Goal: Information Seeking & Learning: Learn about a topic

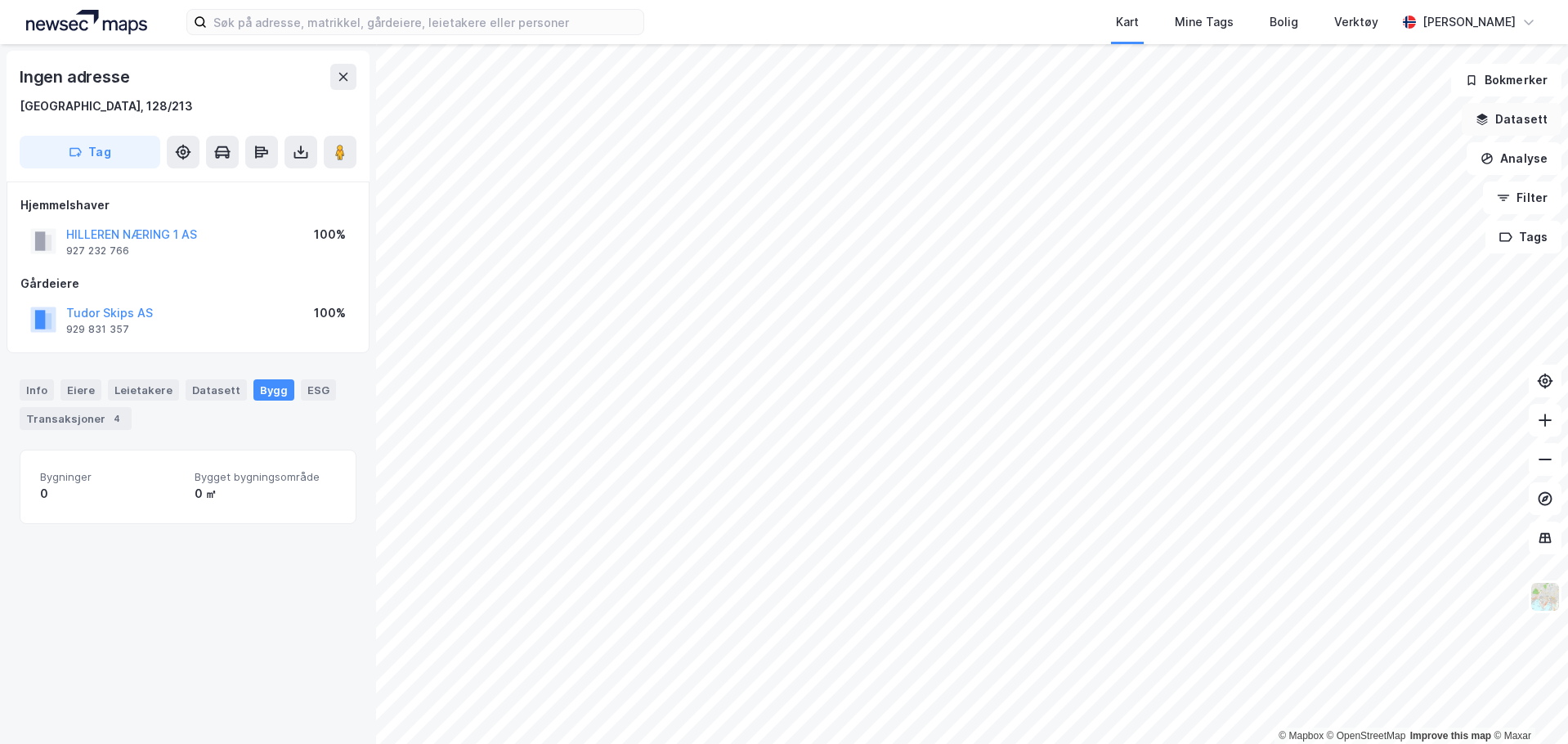
click at [1533, 124] on button "Datasett" at bounding box center [1511, 120] width 100 height 33
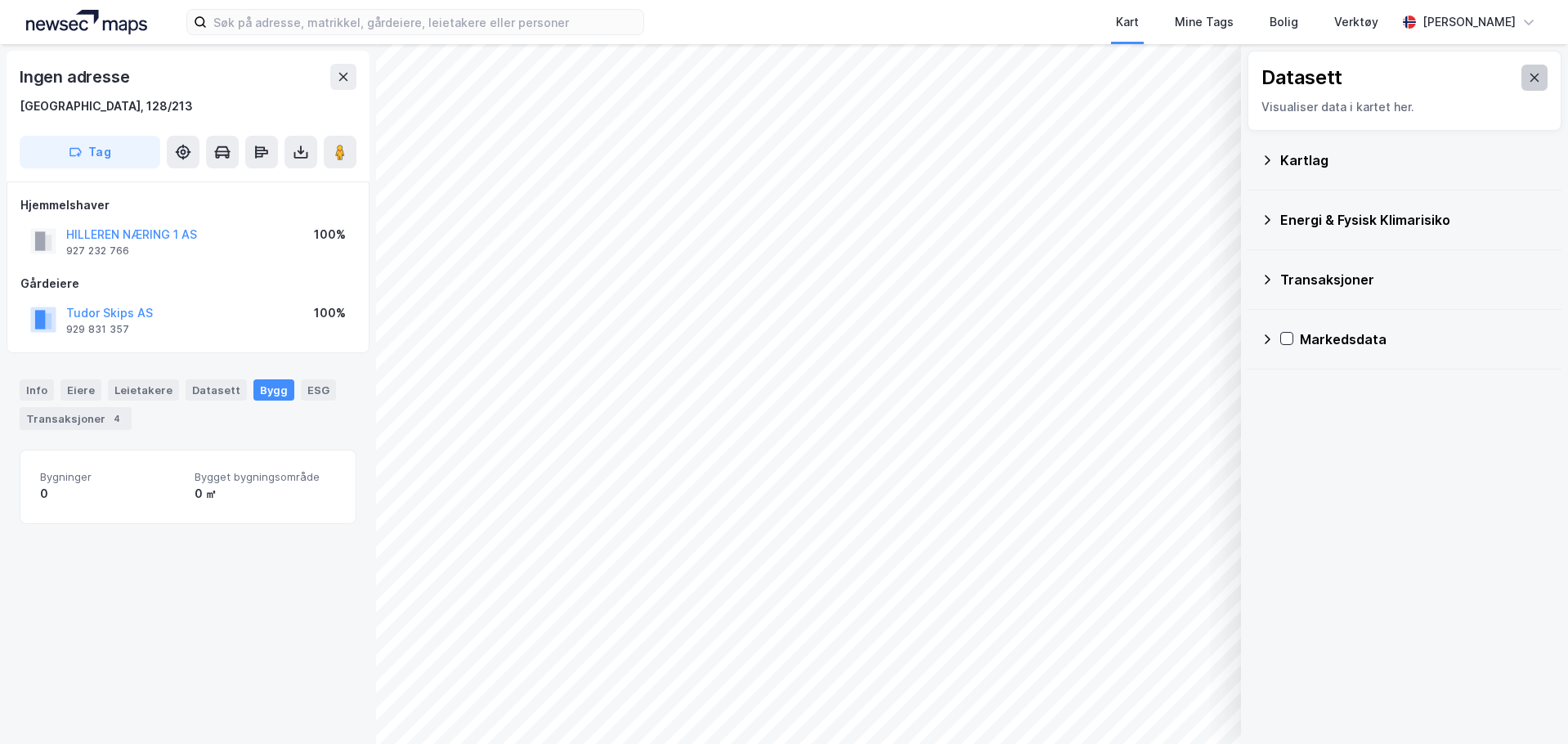
click at [1528, 81] on button at bounding box center [1534, 77] width 26 height 26
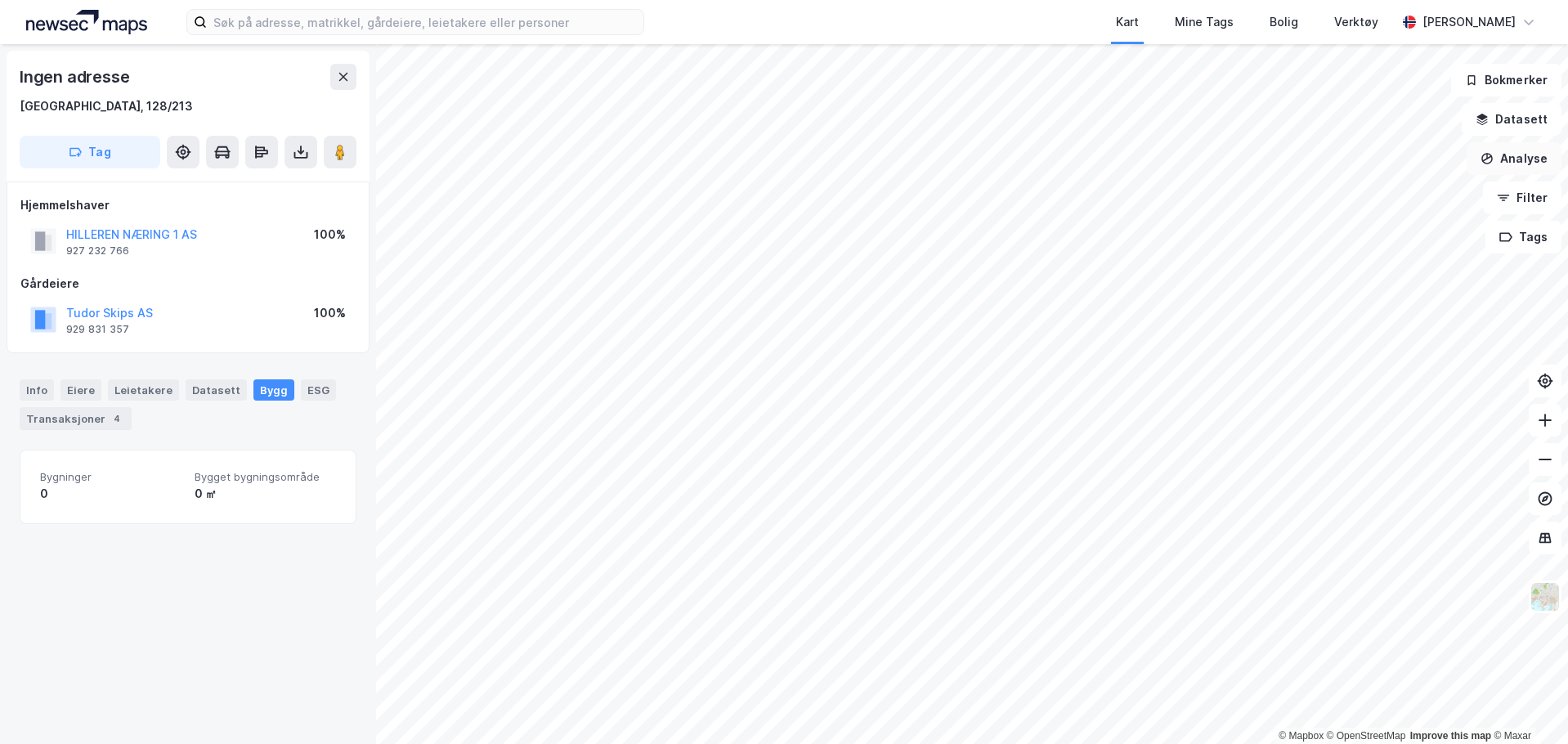
click at [1524, 151] on button "Analyse" at bounding box center [1514, 158] width 95 height 33
click at [1523, 130] on button "Datasett" at bounding box center [1511, 120] width 100 height 33
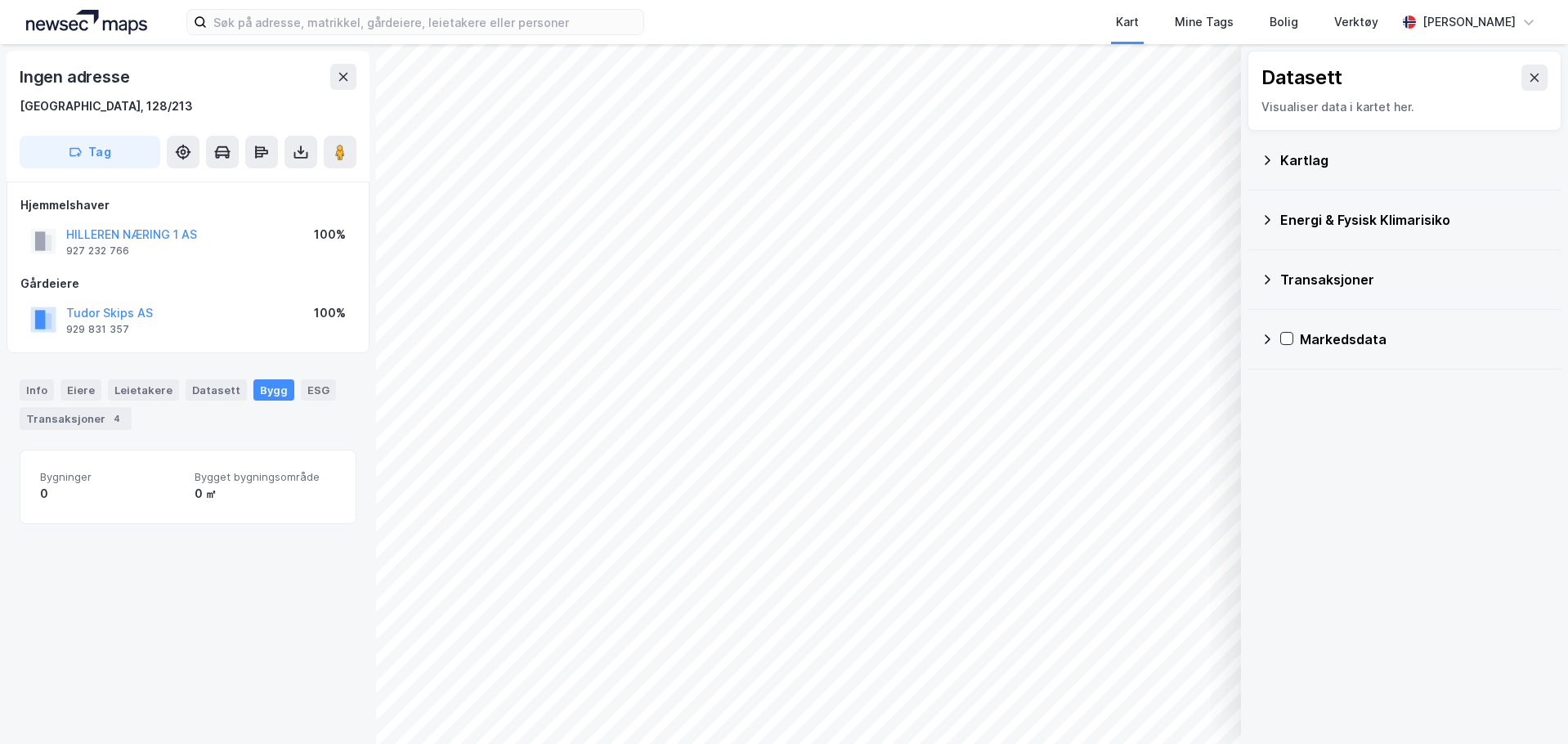
click at [1265, 277] on icon at bounding box center [1266, 280] width 13 height 13
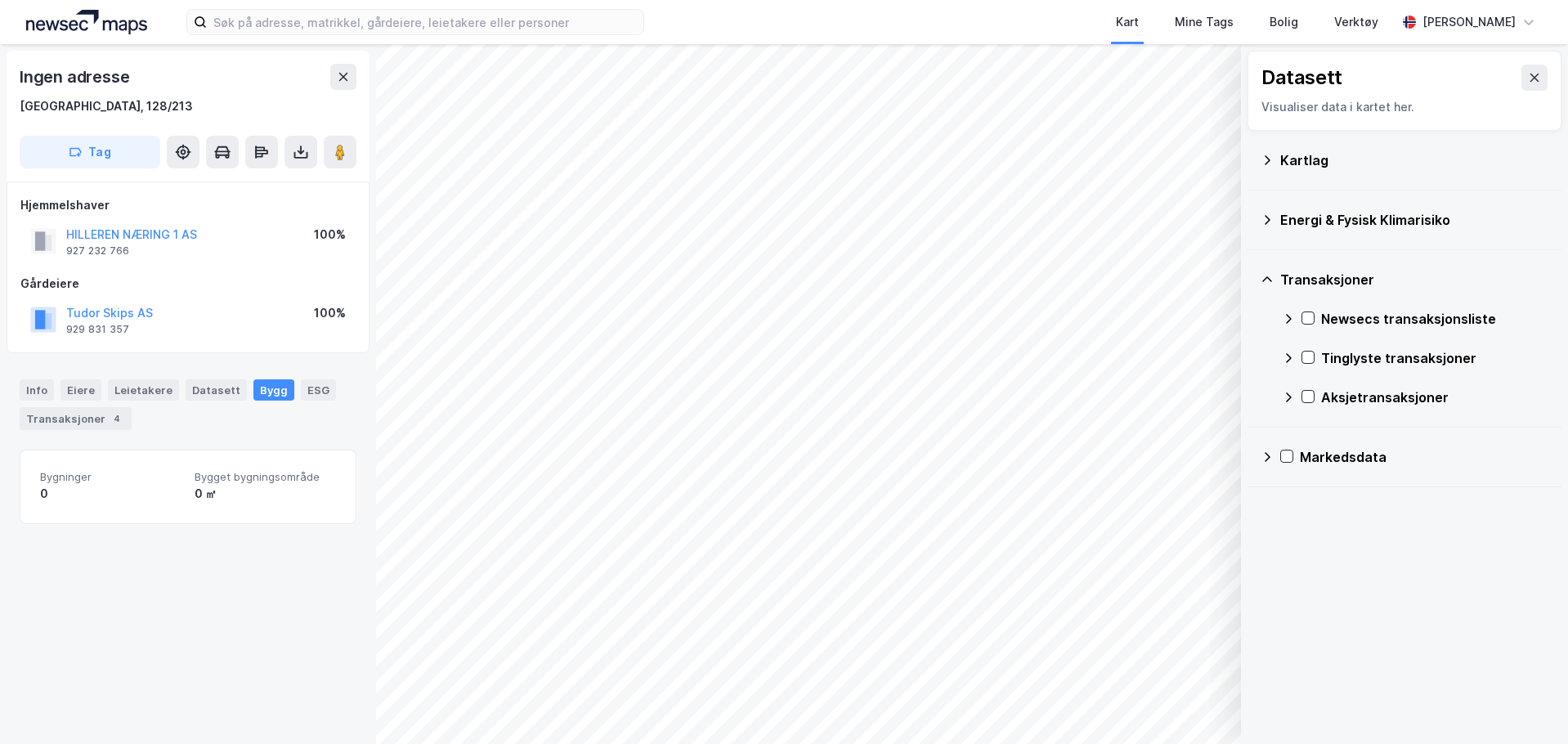
click at [1265, 277] on icon at bounding box center [1266, 280] width 13 height 13
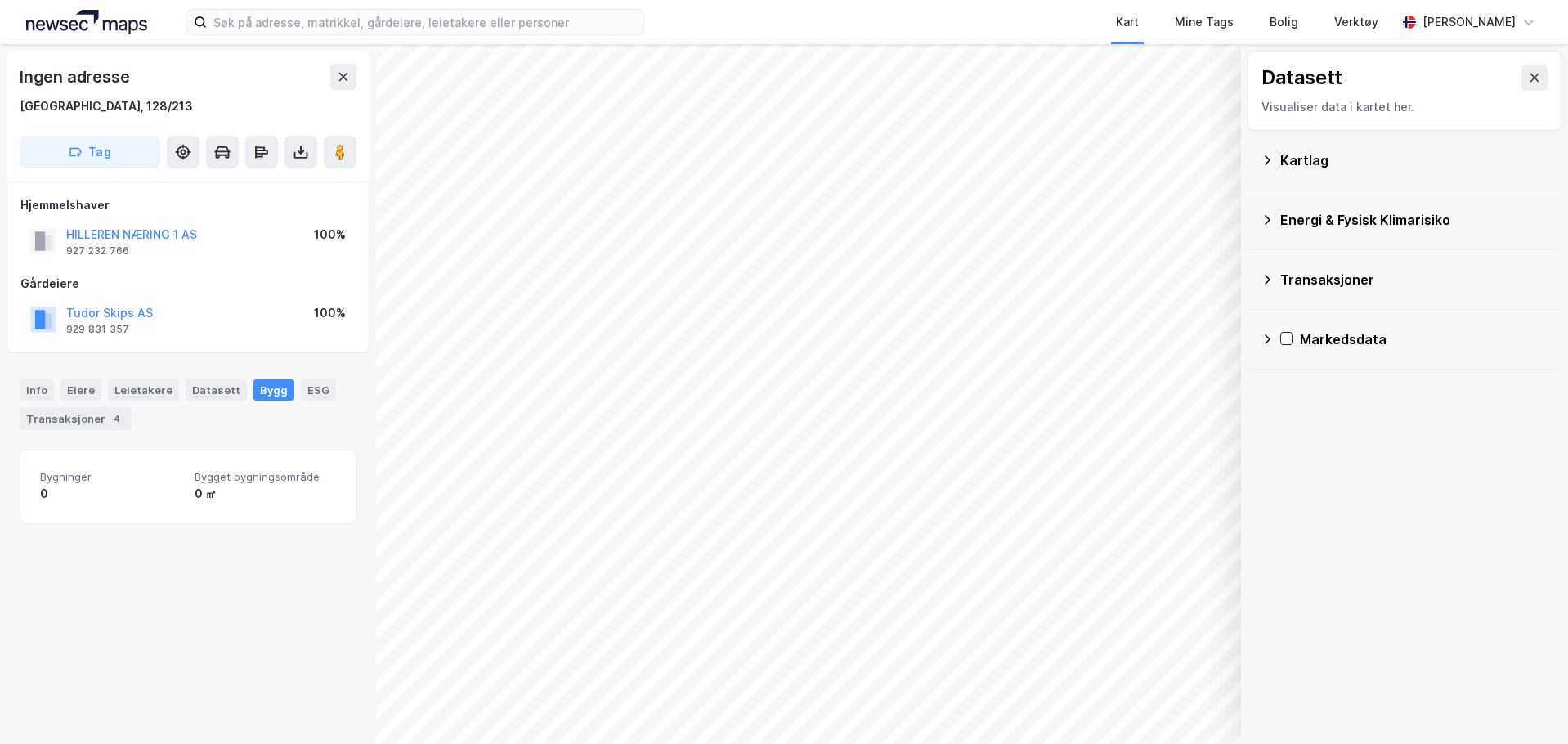
click at [1256, 214] on div "Energi & Fysisk Klimarisiko" at bounding box center [1404, 220] width 314 height 59
click at [1265, 216] on icon at bounding box center [1266, 219] width 13 height 13
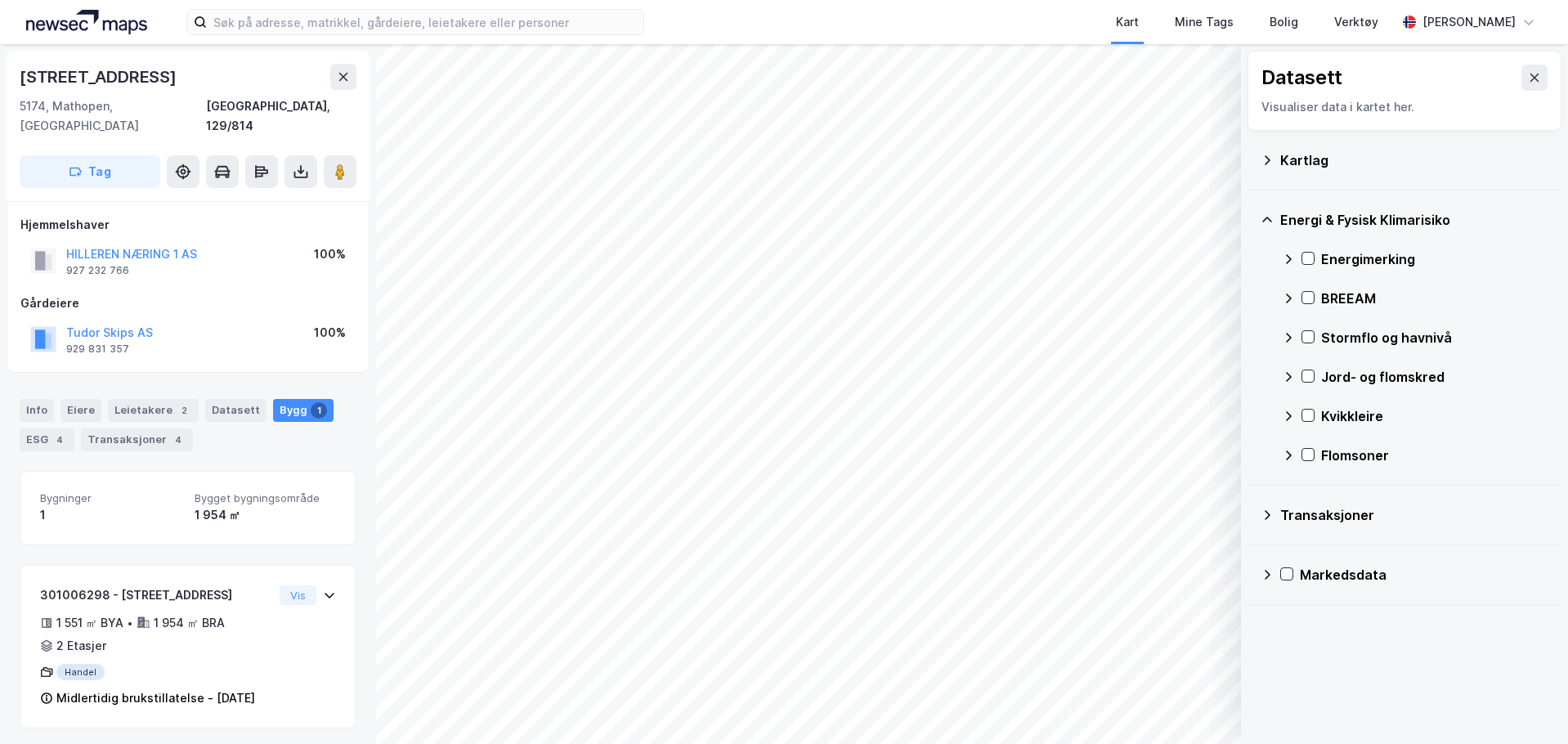
scroll to position [4, 0]
click at [1521, 87] on button at bounding box center [1534, 77] width 26 height 26
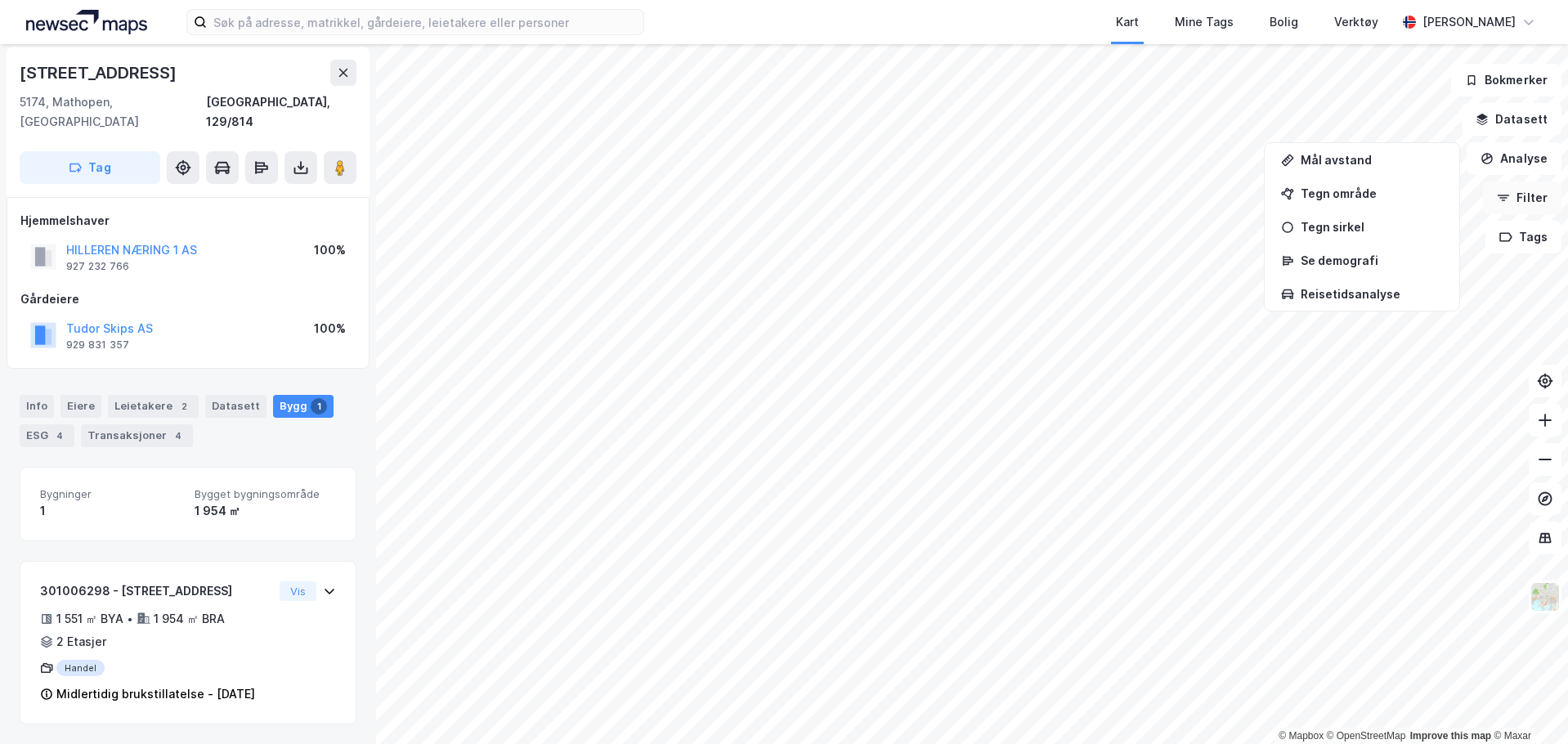
click at [1525, 200] on button "Filter" at bounding box center [1522, 198] width 78 height 33
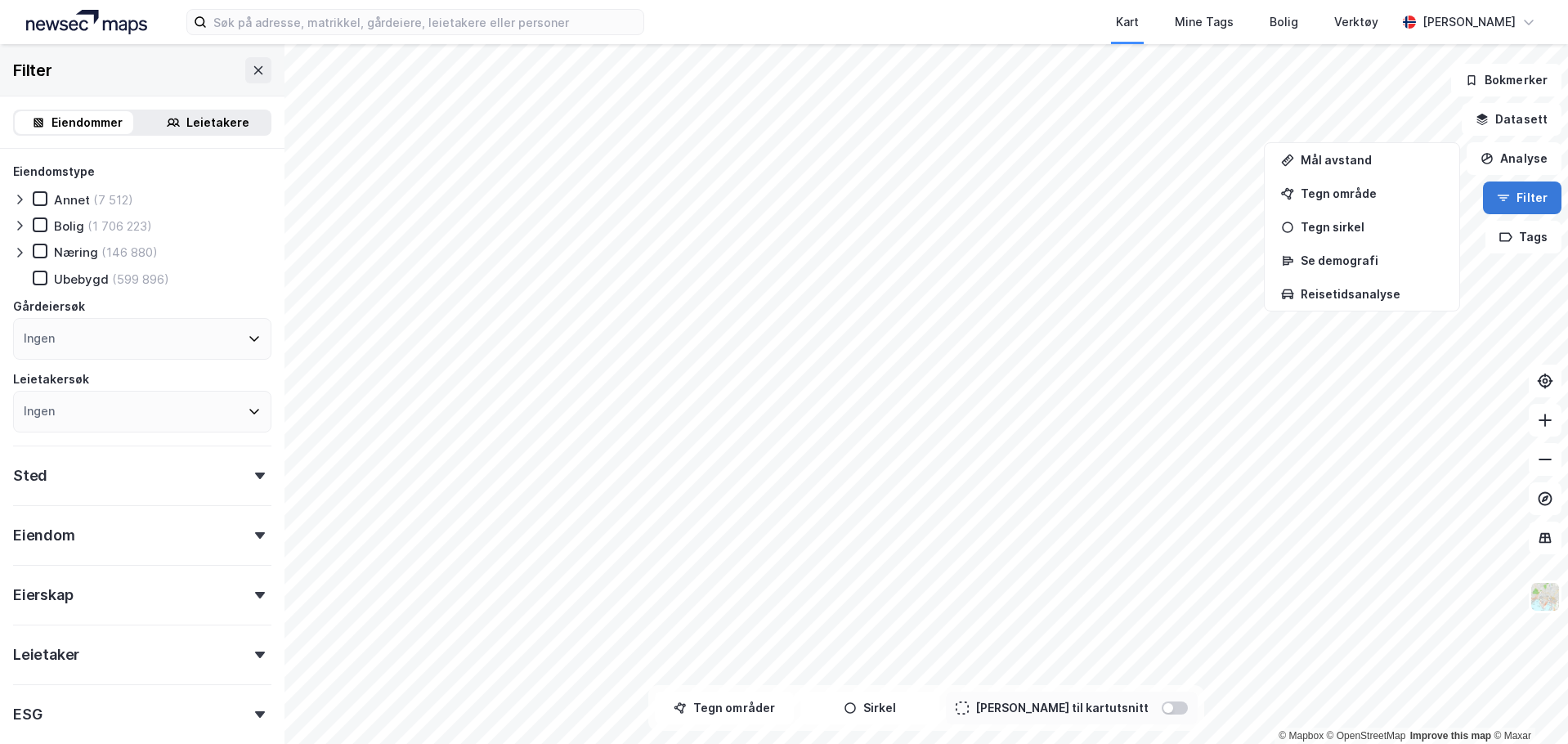
click at [1525, 200] on button "Filter" at bounding box center [1522, 198] width 78 height 33
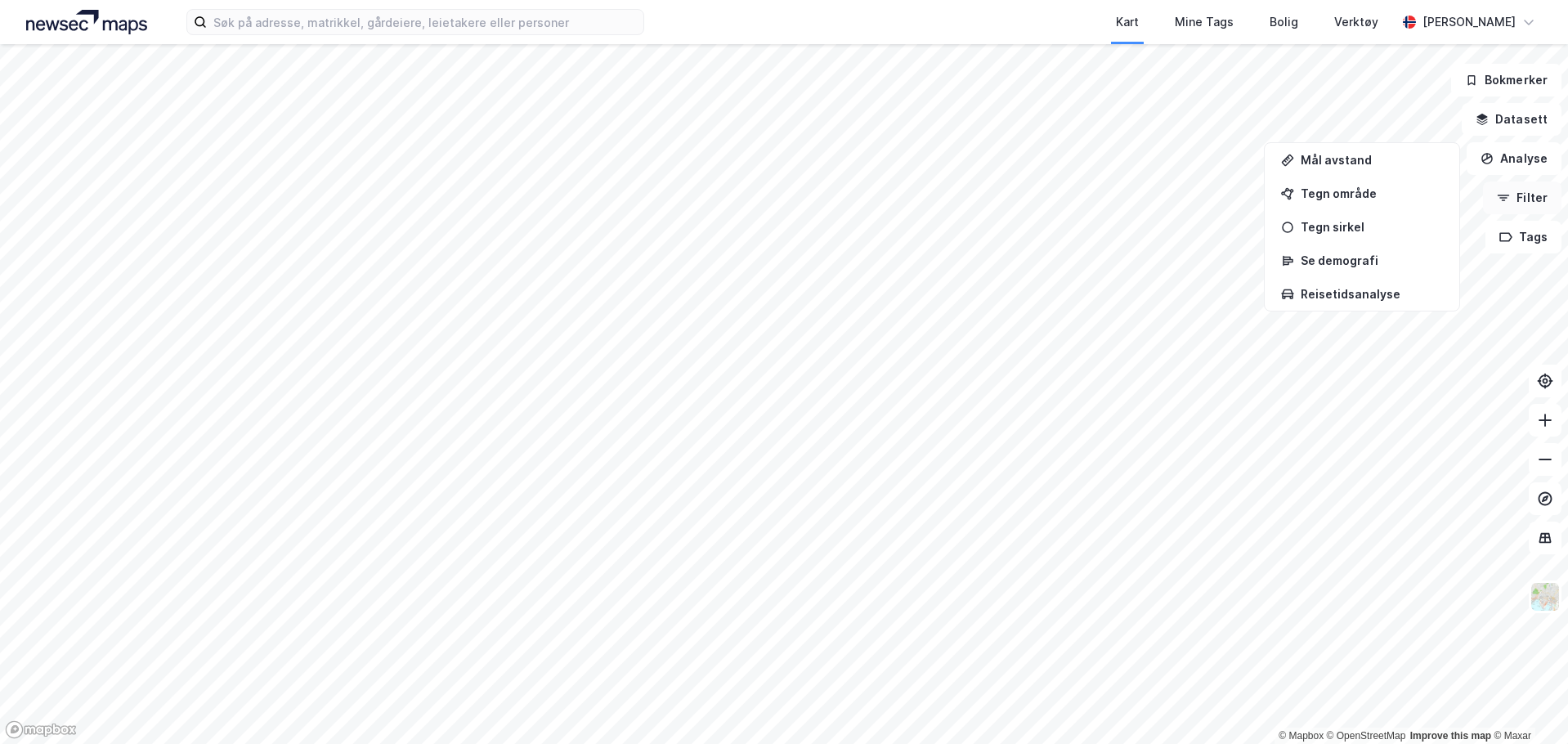
click at [1525, 200] on button "Filter" at bounding box center [1522, 198] width 78 height 33
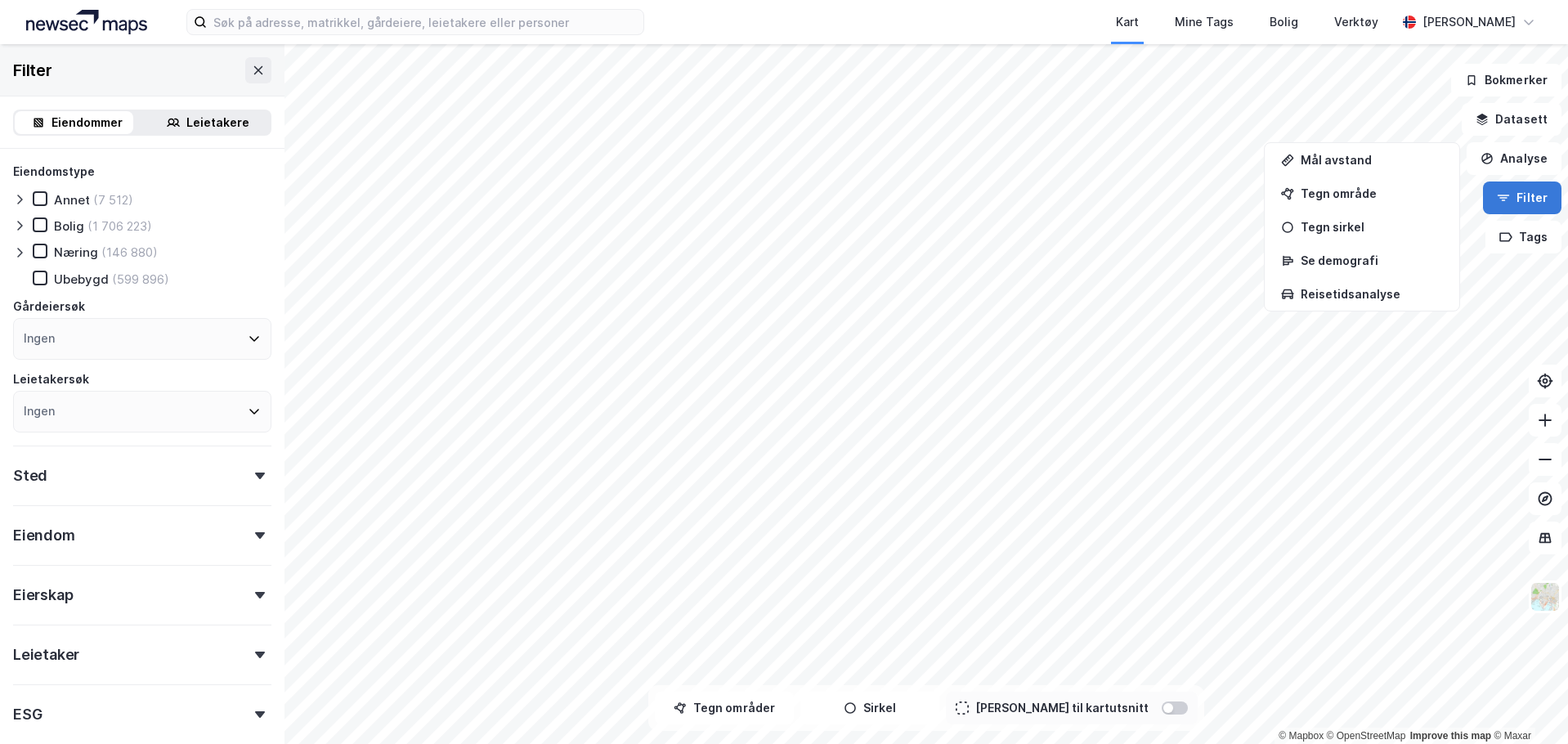
click at [1525, 200] on button "Filter" at bounding box center [1522, 198] width 78 height 33
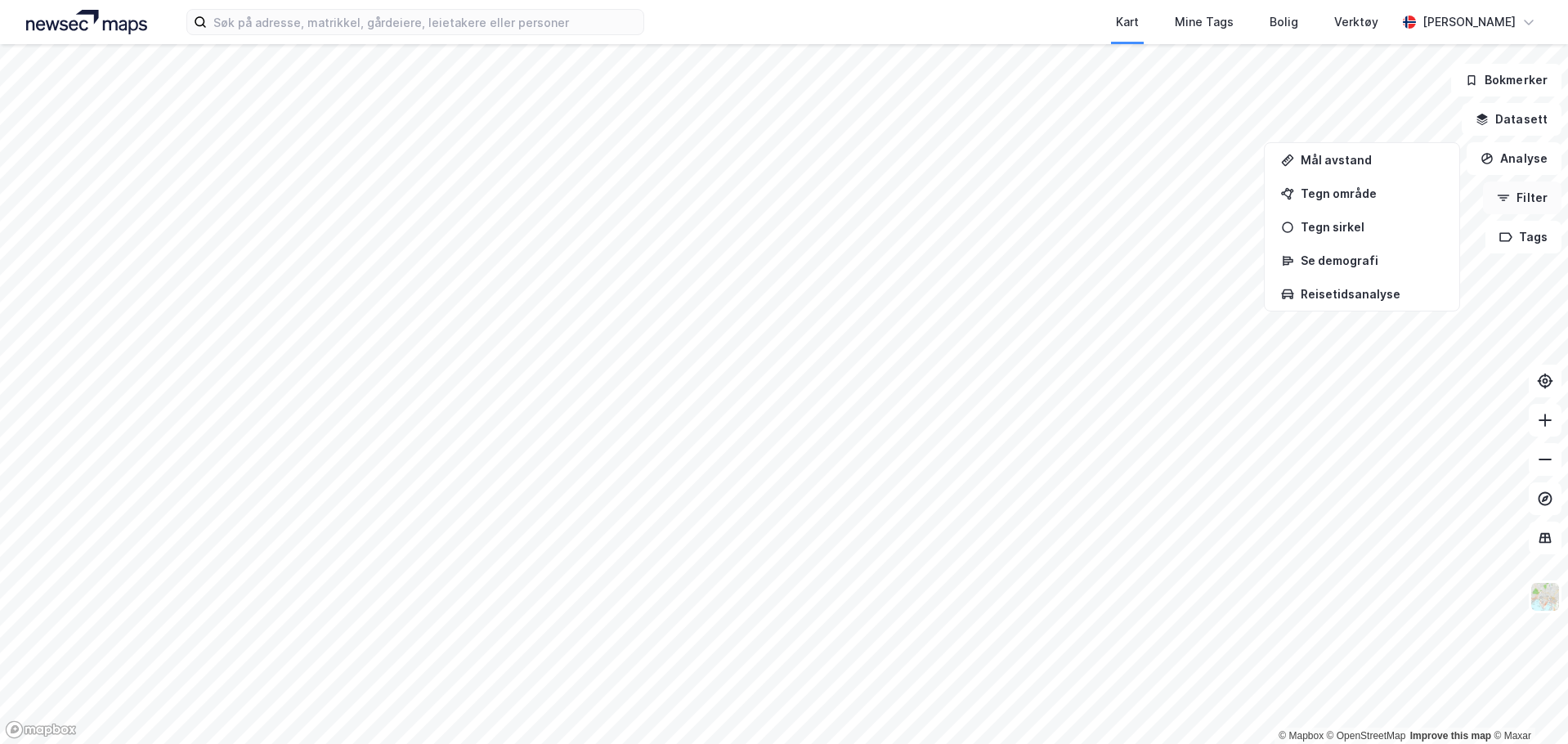
click at [1525, 200] on button "Filter" at bounding box center [1522, 198] width 78 height 33
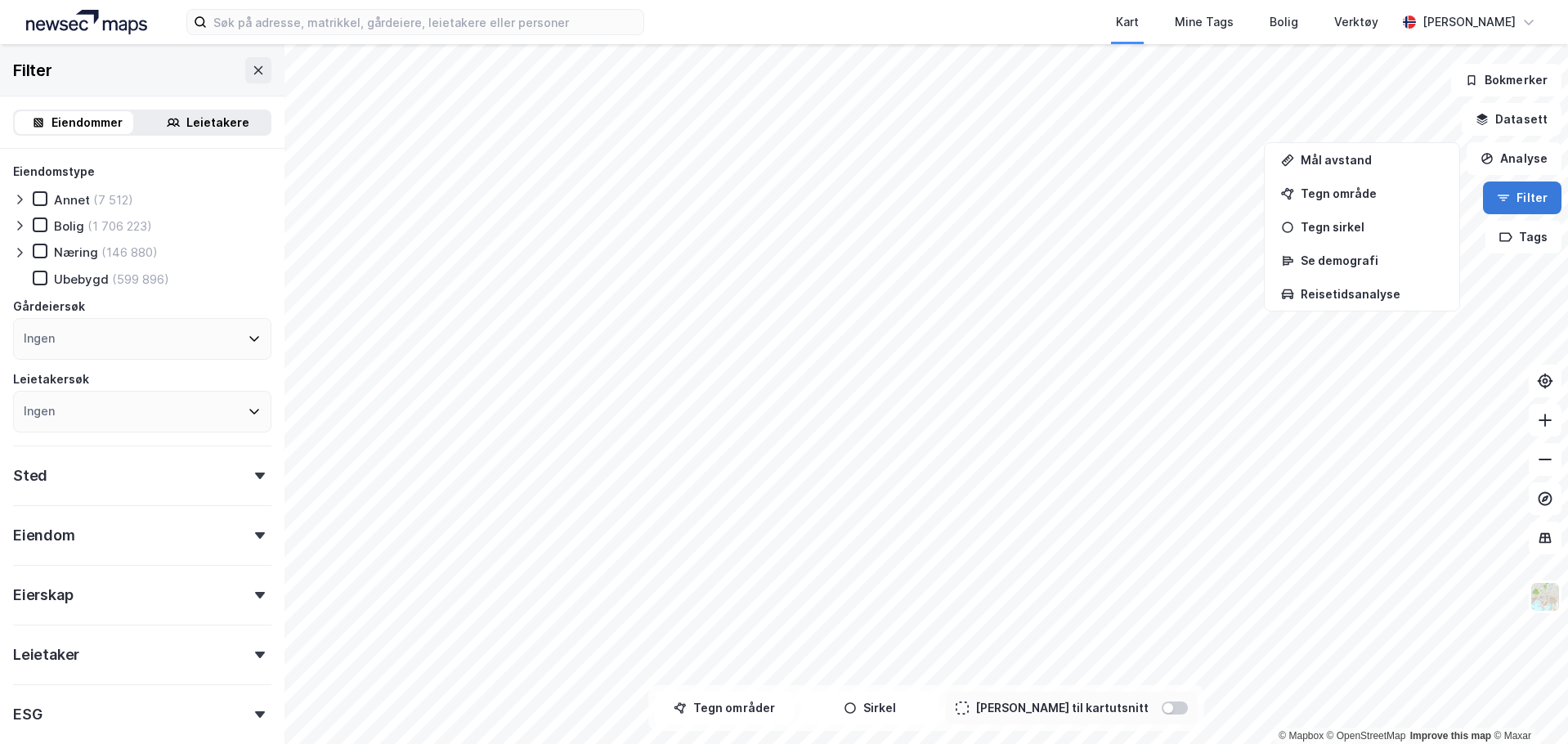
click at [1525, 200] on button "Filter" at bounding box center [1522, 198] width 78 height 33
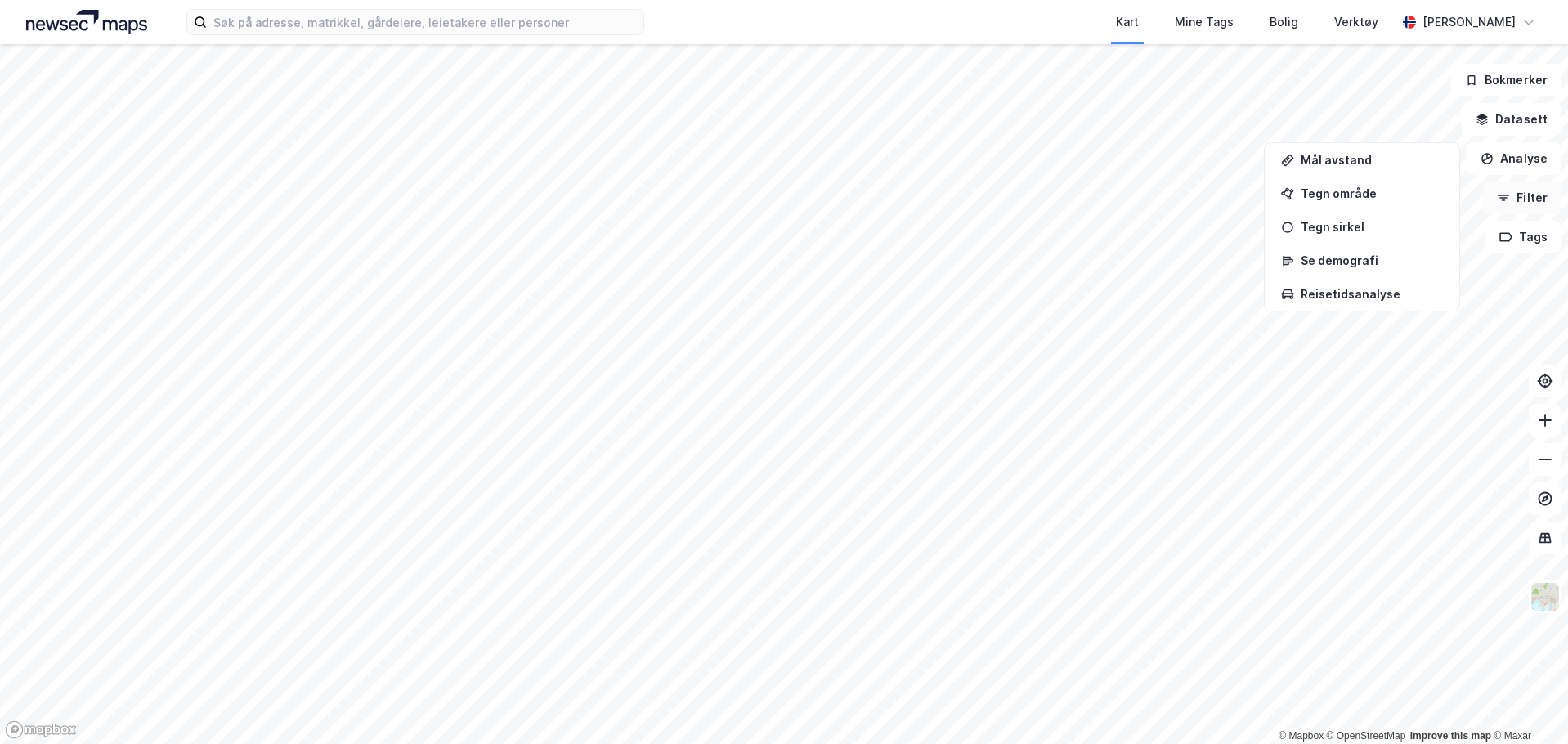
click at [1525, 200] on button "Filter" at bounding box center [1522, 198] width 78 height 33
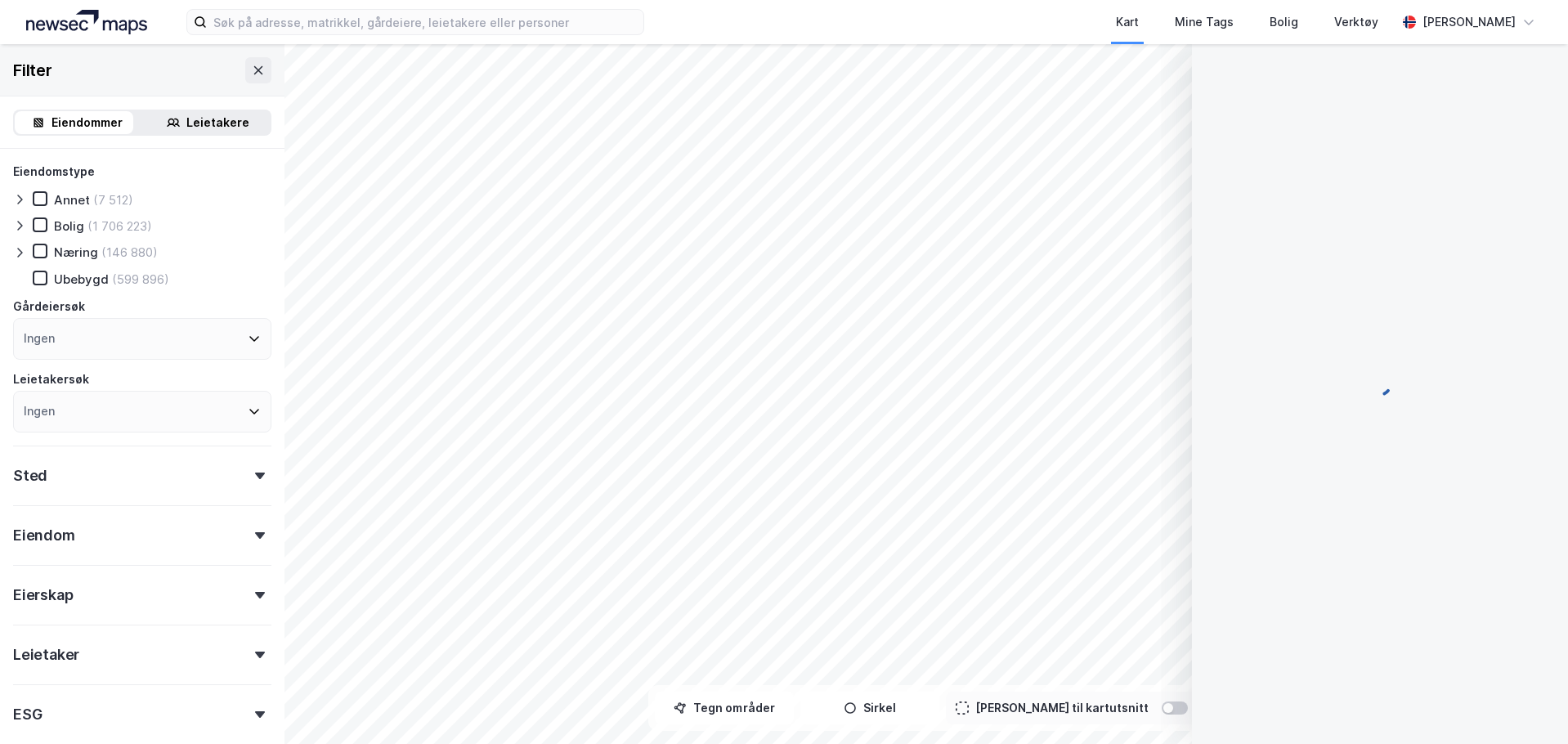
scroll to position [4, 0]
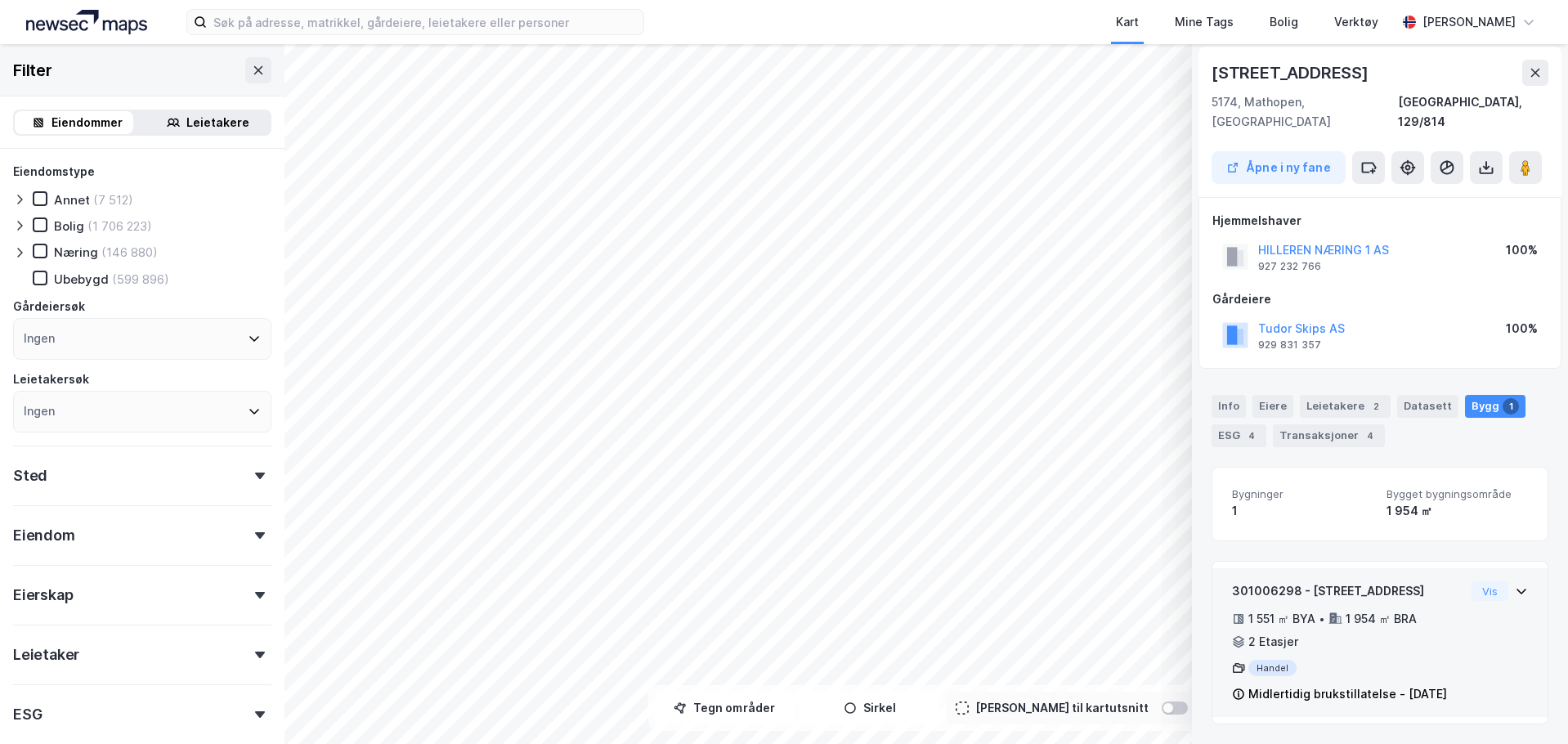
click at [1522, 581] on div "301006298 - [STREET_ADDRESS] 1 551 ㎡ BYA • 1 954 ㎡ BRA • 2 Etasjer Handel Midle…" at bounding box center [1380, 643] width 335 height 149
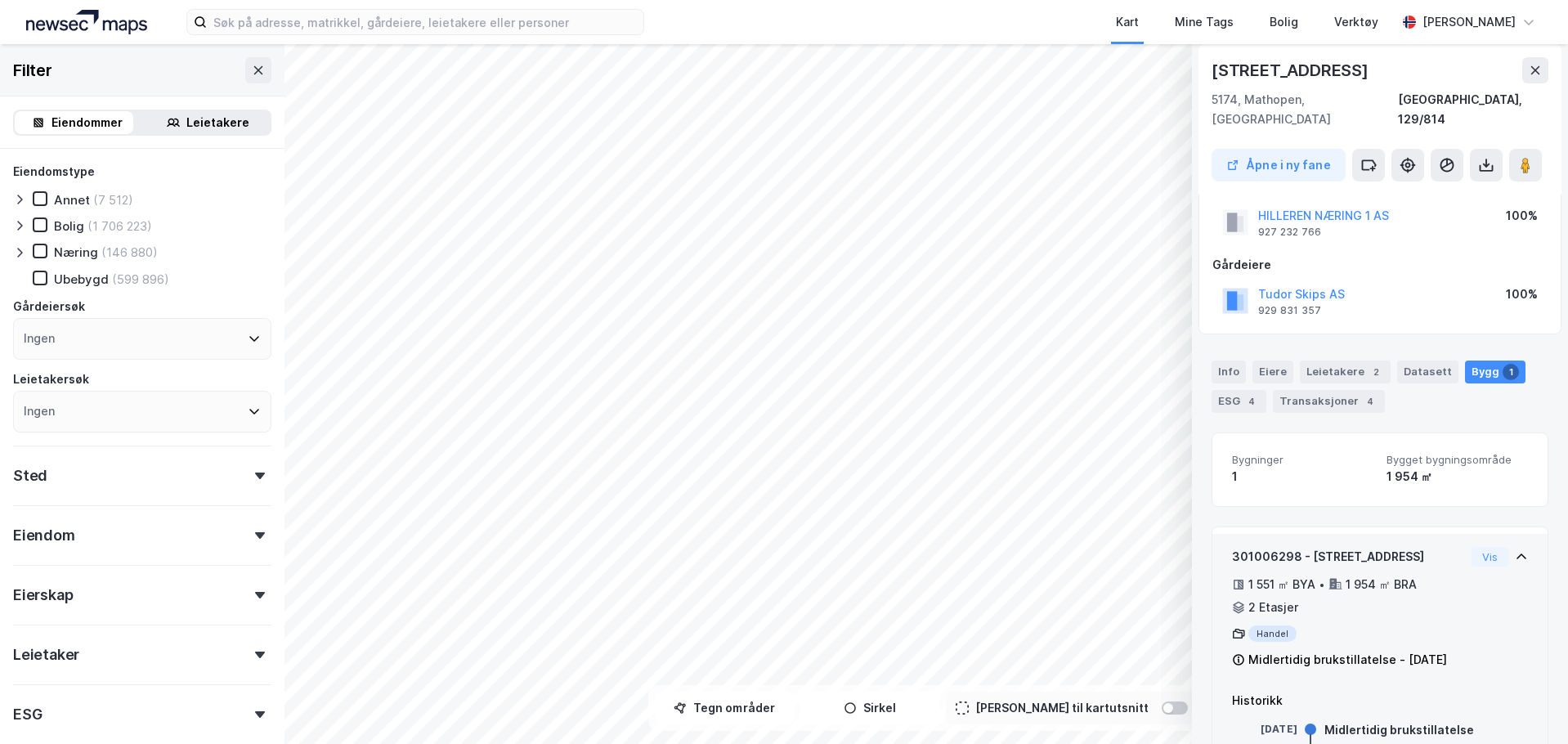
scroll to position [129, 0]
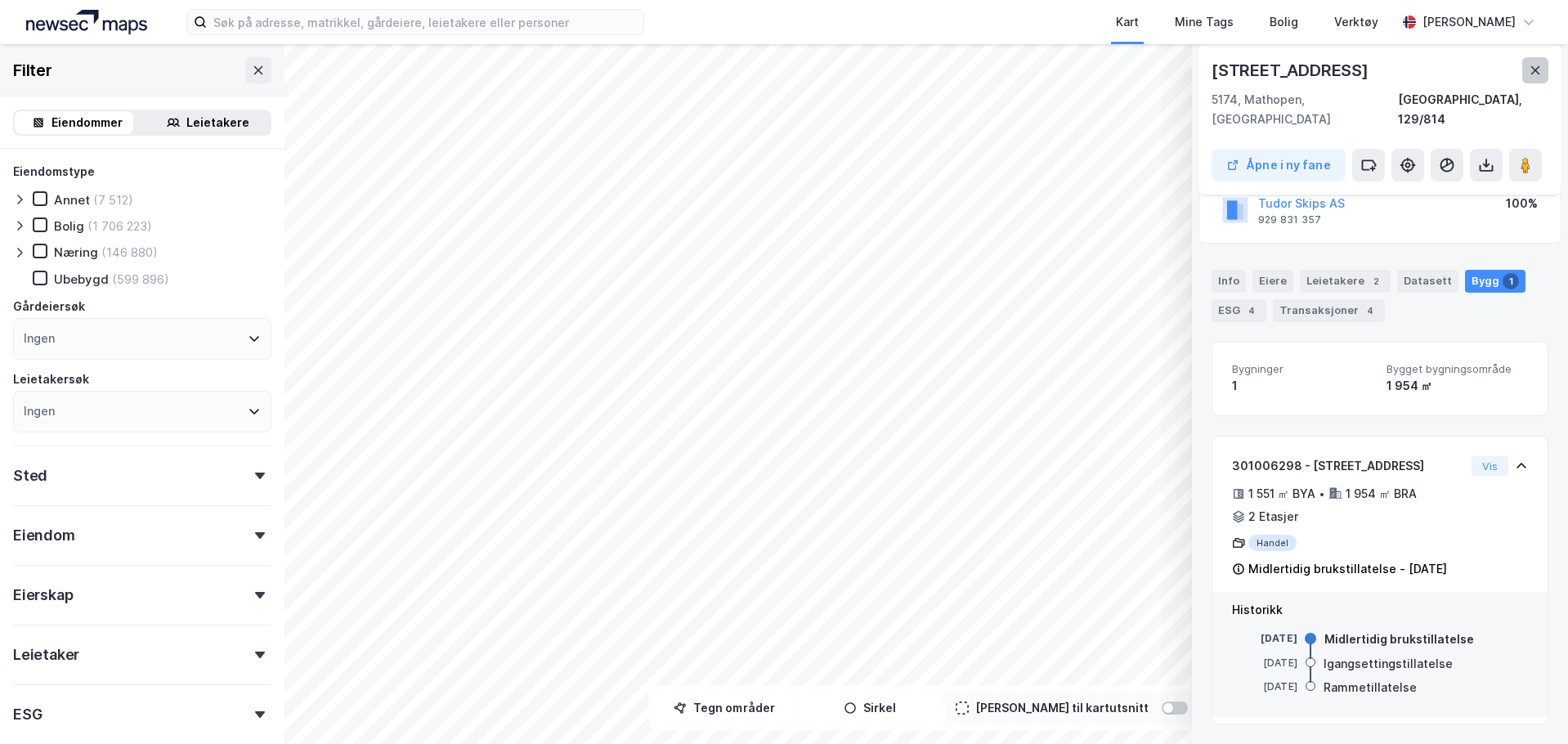
click at [1531, 69] on icon at bounding box center [1534, 70] width 13 height 13
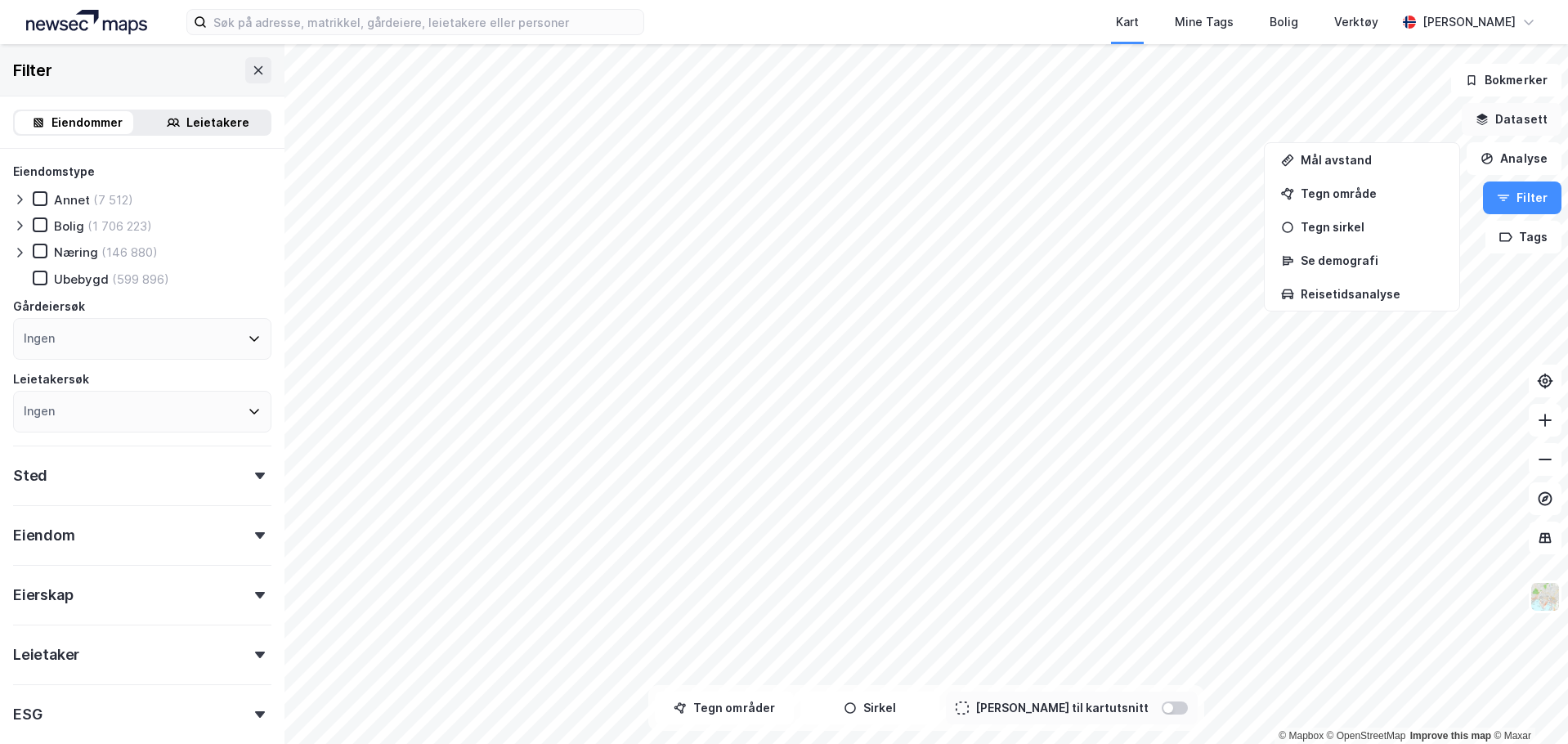
click at [1532, 123] on button "Datasett" at bounding box center [1511, 120] width 100 height 33
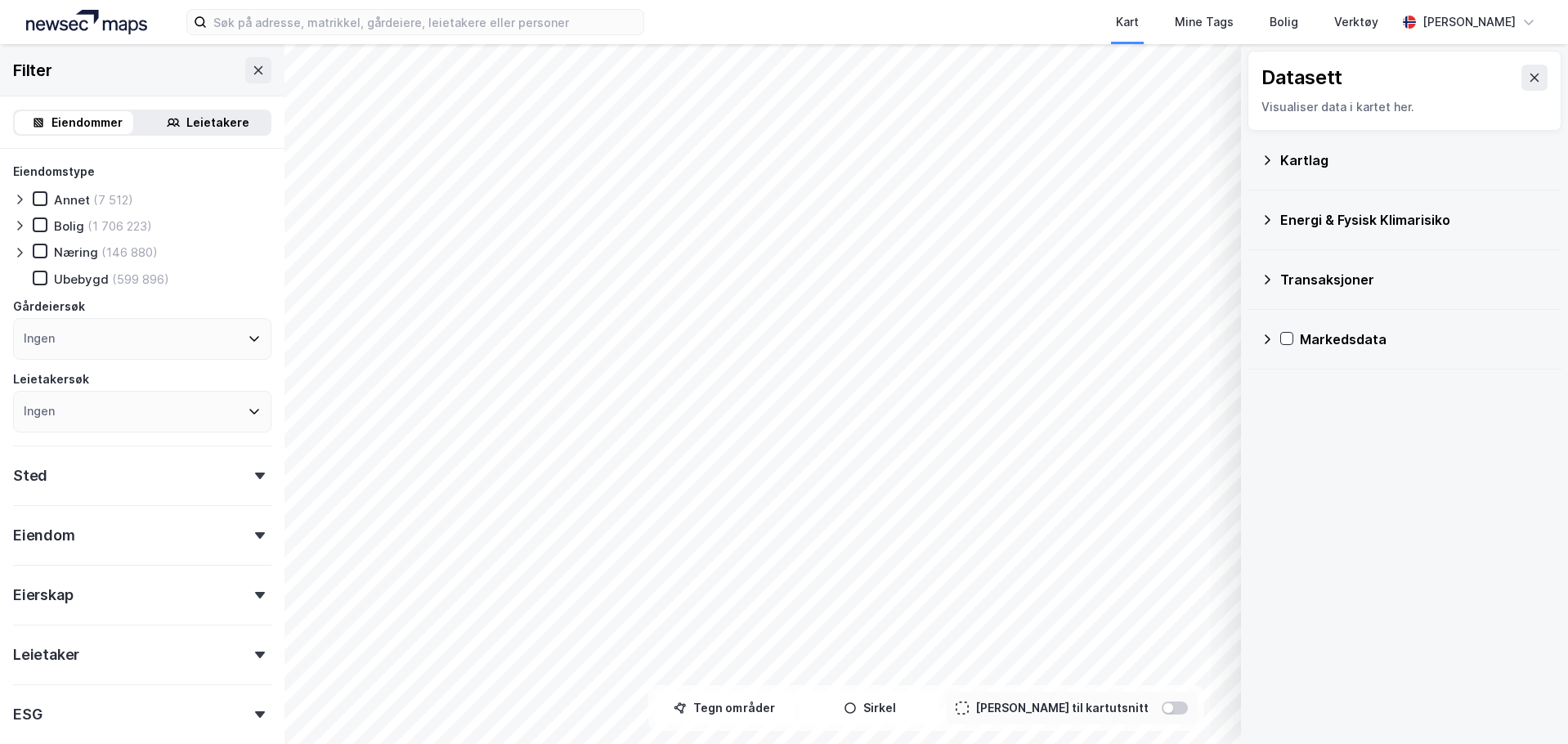
click at [1279, 164] on div "Kartlag" at bounding box center [1404, 161] width 288 height 40
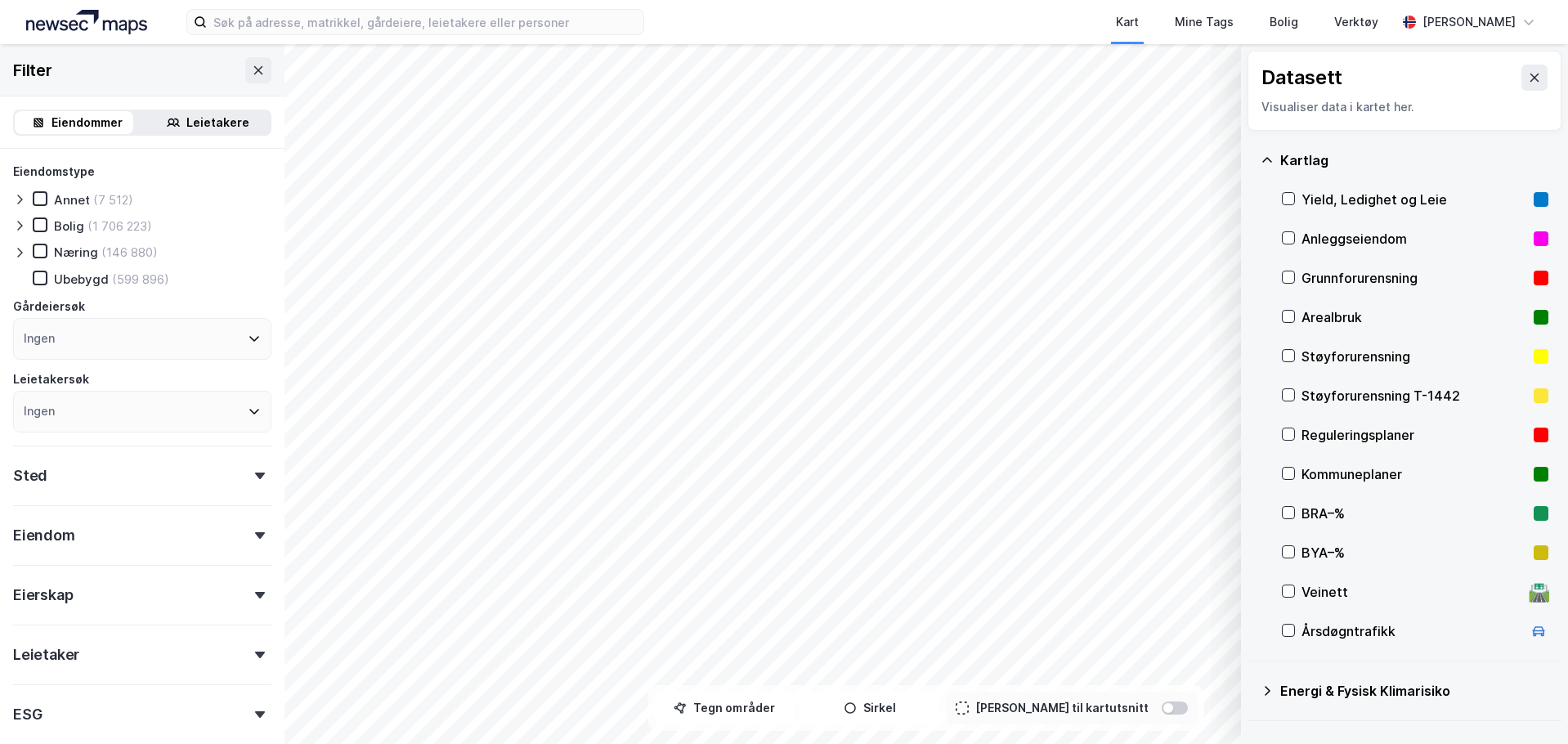
click at [1314, 520] on div "BRA–%" at bounding box center [1414, 513] width 225 height 20
click at [1318, 514] on div "BRA–%" at bounding box center [1414, 513] width 225 height 20
click at [1320, 595] on div "Veinett" at bounding box center [1412, 592] width 221 height 20
click at [1320, 589] on div "Veinett" at bounding box center [1412, 592] width 221 height 20
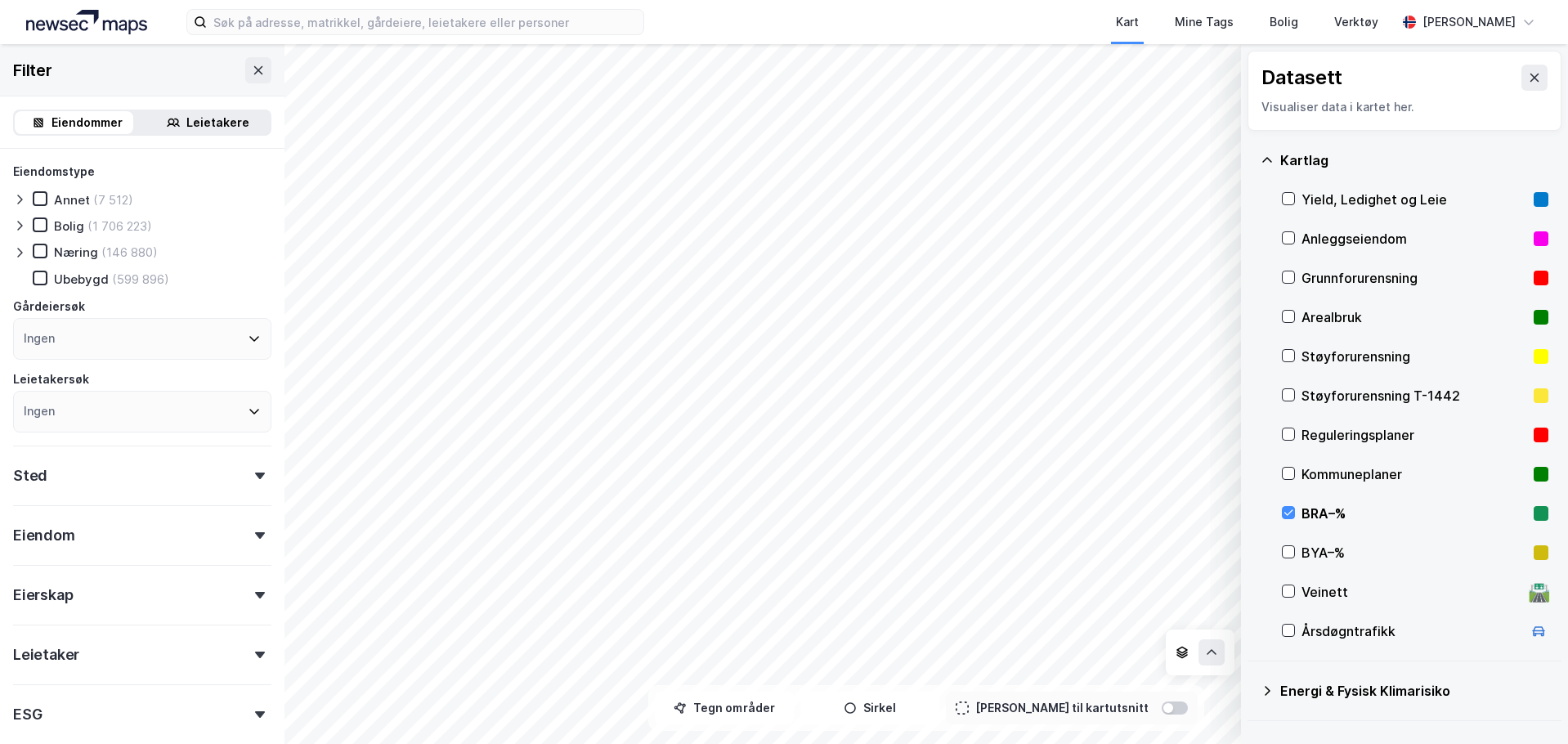
click at [1326, 563] on div "BYA–%" at bounding box center [1415, 553] width 266 height 40
click at [1330, 518] on div "BRA–%" at bounding box center [1414, 513] width 225 height 20
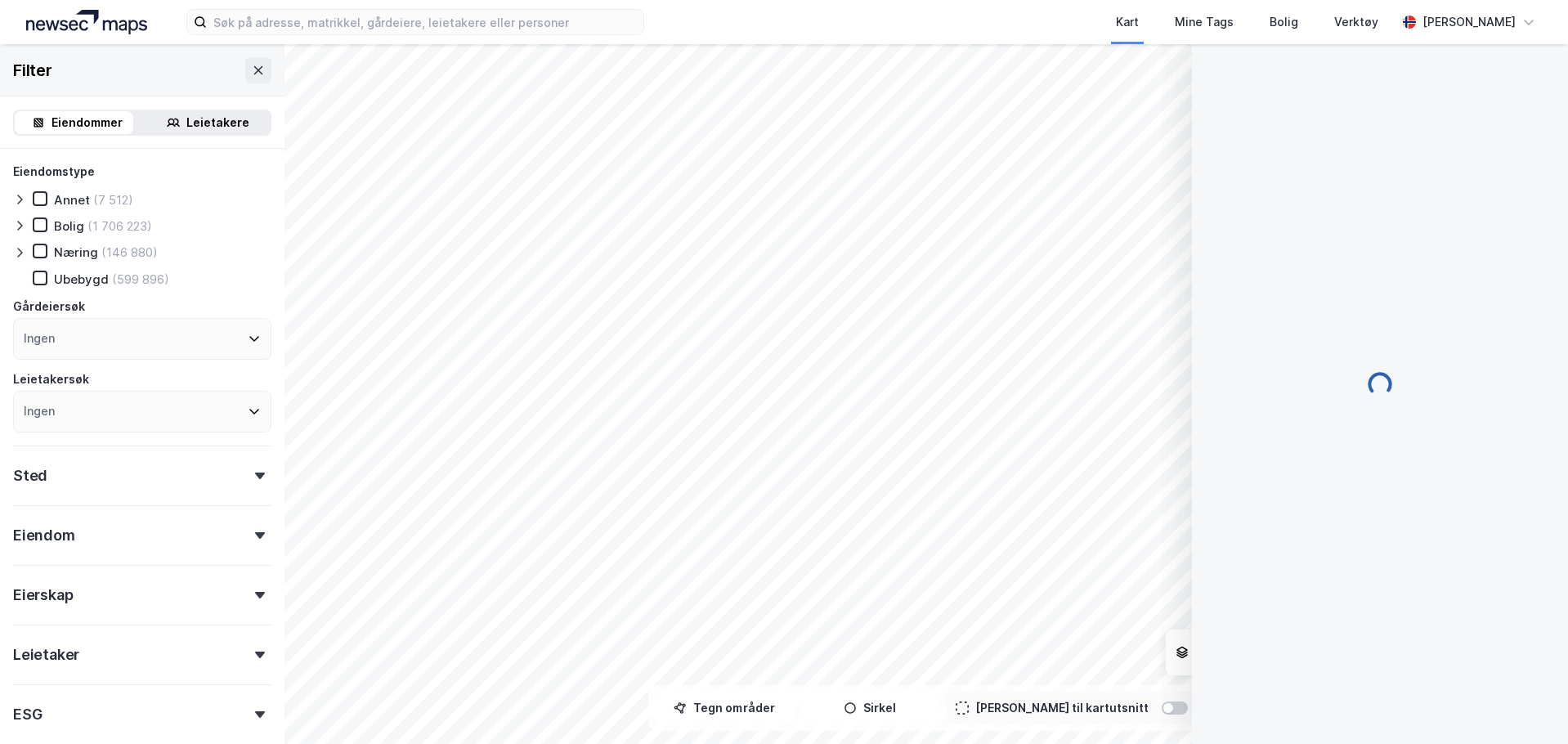
scroll to position [4, 0]
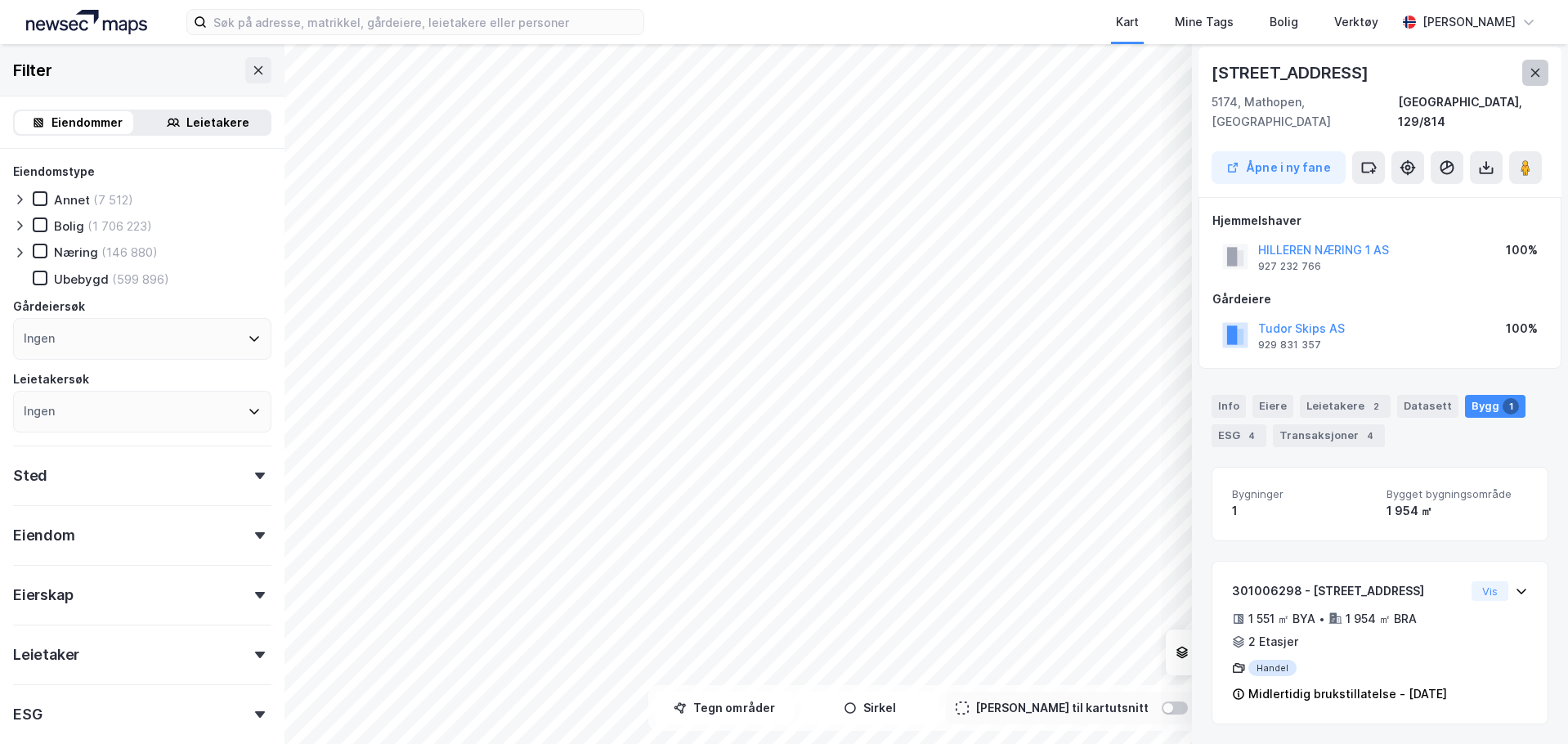
click at [1534, 68] on icon at bounding box center [1534, 72] width 13 height 13
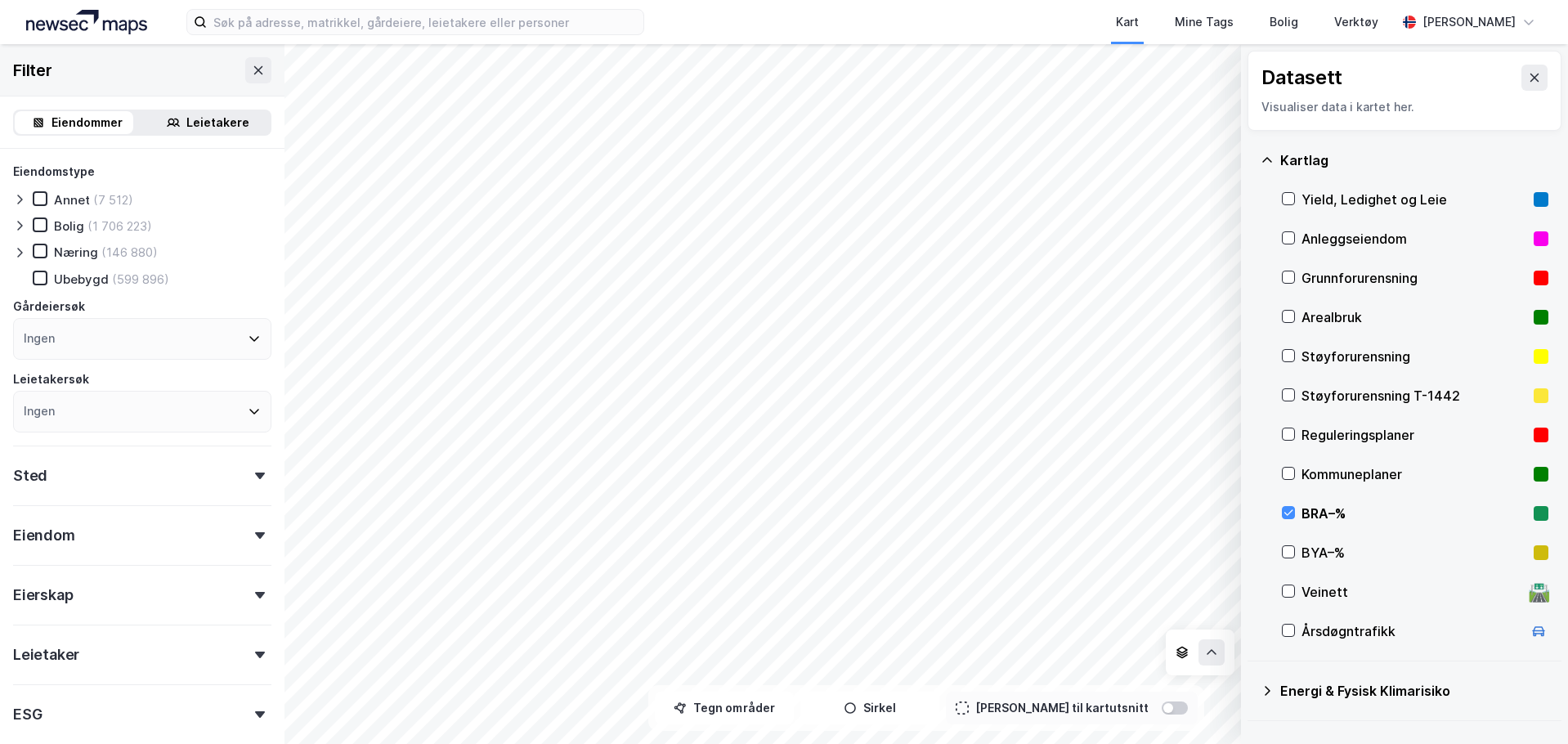
click at [1318, 556] on div "BYA–%" at bounding box center [1414, 552] width 225 height 20
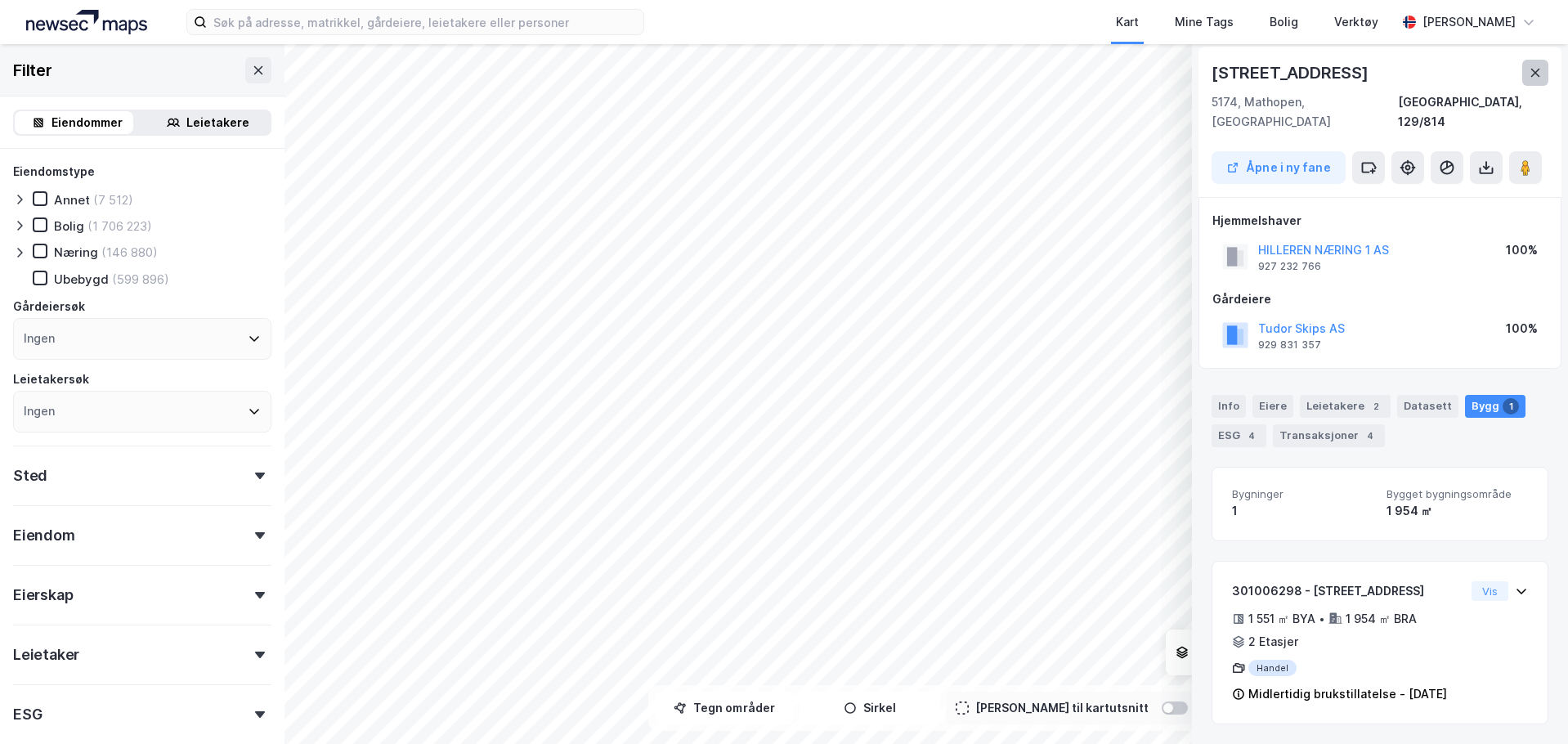
click at [1534, 75] on icon at bounding box center [1535, 73] width 9 height 9
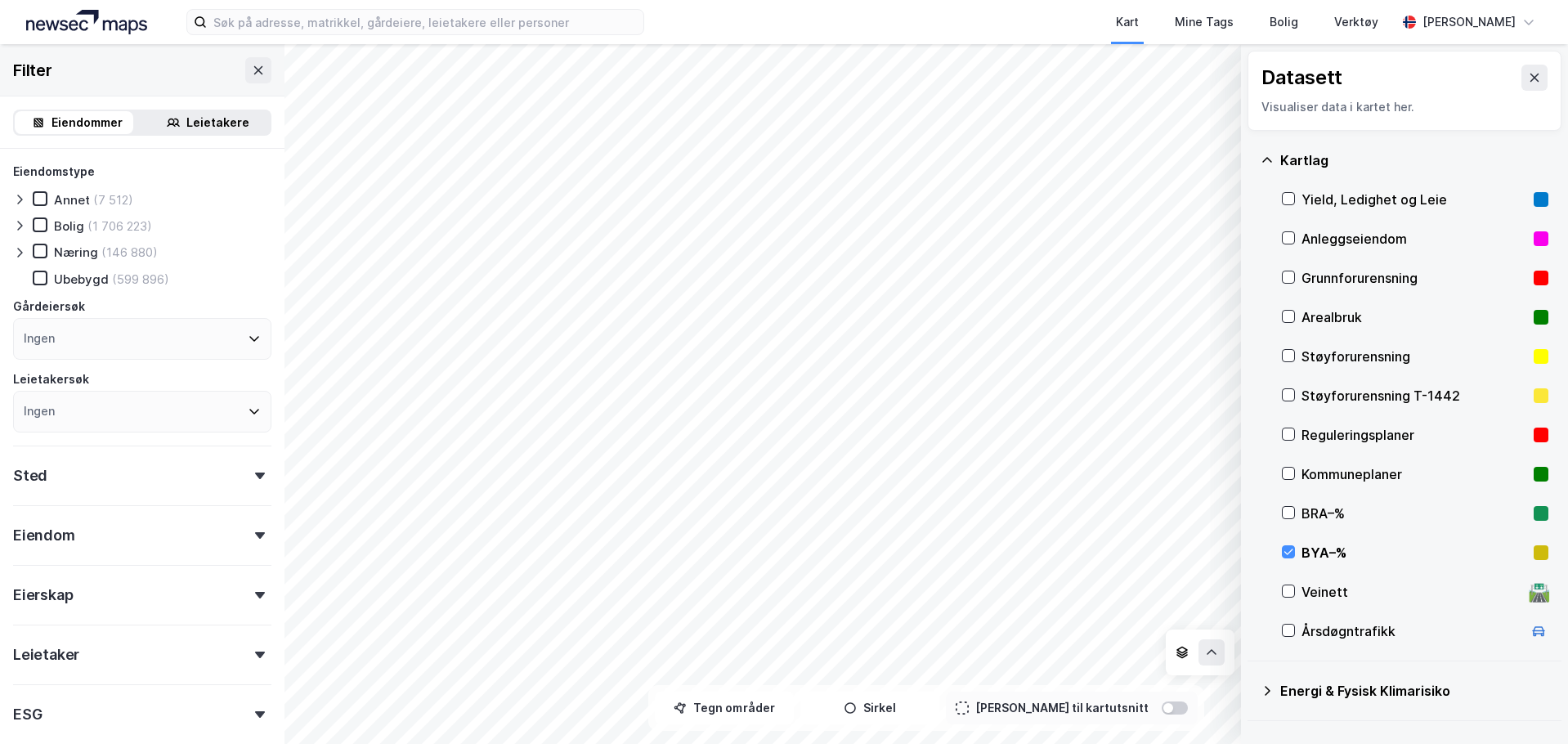
click at [1321, 549] on div "BYA–%" at bounding box center [1414, 552] width 225 height 20
click at [1324, 511] on div "BRA–%" at bounding box center [1414, 513] width 225 height 20
click at [1295, 508] on div "BRA–%" at bounding box center [1415, 513] width 266 height 40
click at [1322, 508] on div "BRA–%" at bounding box center [1414, 513] width 225 height 20
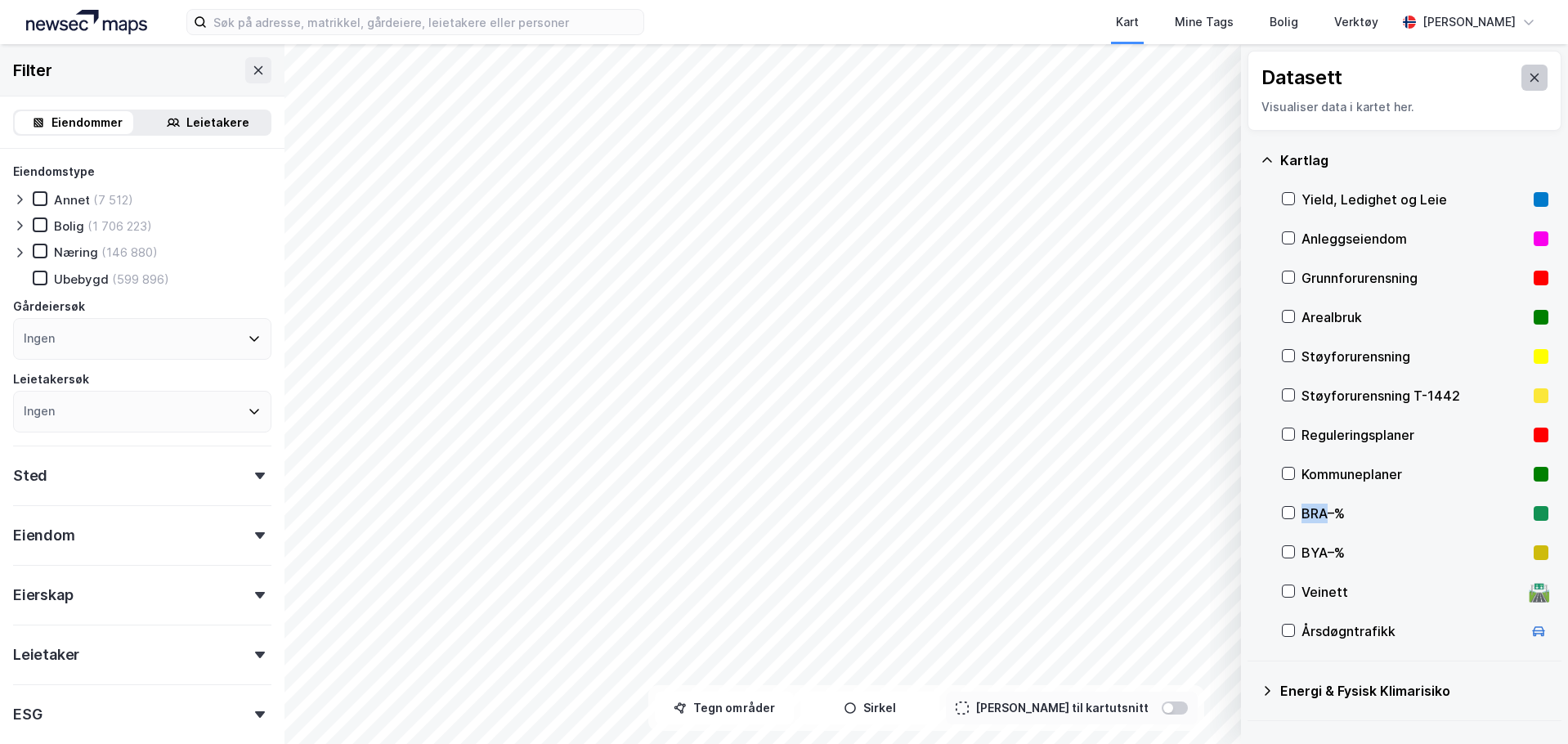
click at [1523, 70] on button at bounding box center [1534, 77] width 26 height 26
